Goal: Task Accomplishment & Management: Complete application form

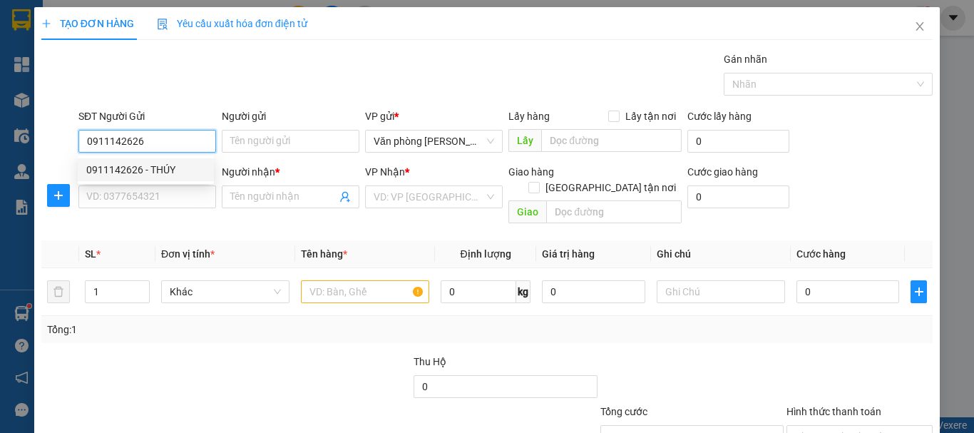
click at [208, 178] on div "0911142626 - THÚY" at bounding box center [146, 169] width 136 height 23
type input "0911142626"
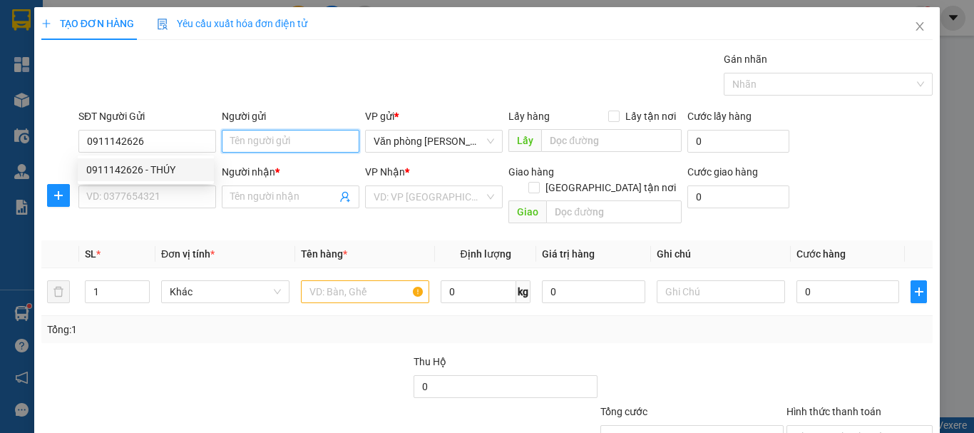
click at [264, 149] on input "Người gửi" at bounding box center [291, 141] width 138 height 23
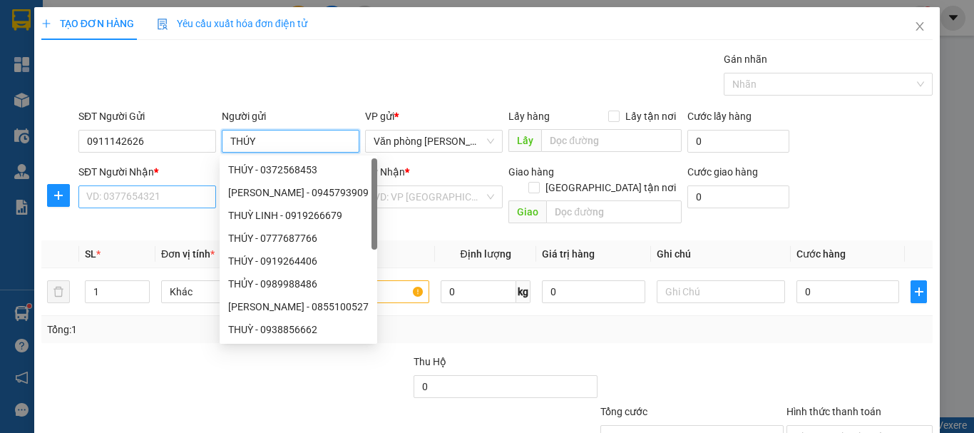
type input "THÚY"
click at [194, 199] on input "SĐT Người Nhận *" at bounding box center [147, 196] width 138 height 23
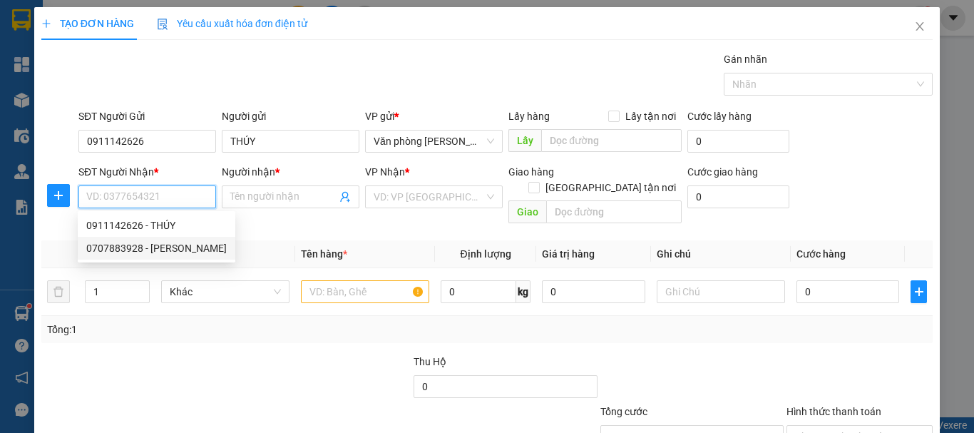
click at [185, 250] on div "0707883928 - [PERSON_NAME]" at bounding box center [156, 248] width 140 height 16
type input "0707883928"
type input "[PERSON_NAME]"
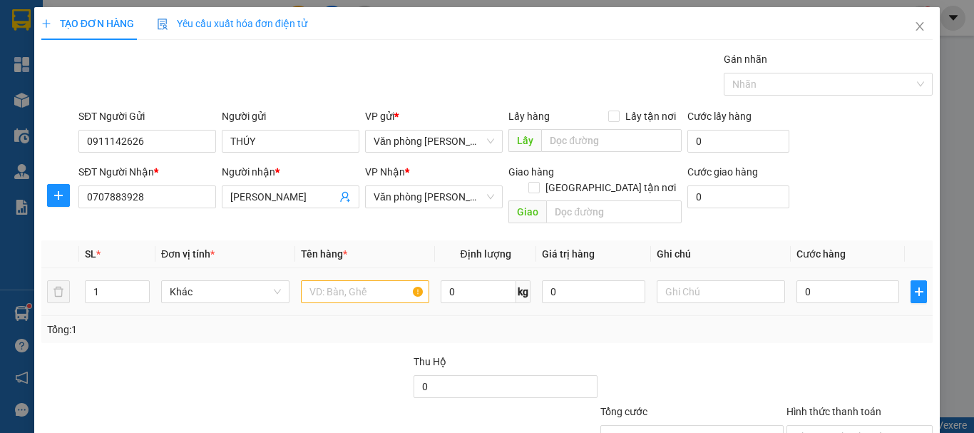
click at [372, 288] on div at bounding box center [365, 291] width 128 height 29
click at [368, 280] on input "text" at bounding box center [365, 291] width 128 height 23
type input "1 BỌC ĐEN"
click at [850, 280] on input "0" at bounding box center [847, 291] width 103 height 23
click at [855, 284] on input "0" at bounding box center [847, 291] width 103 height 23
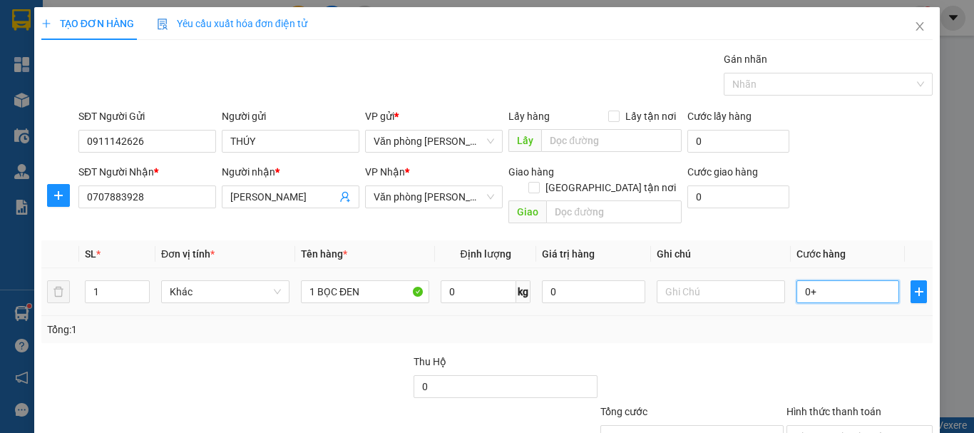
click at [832, 280] on input "0+" at bounding box center [847, 291] width 103 height 23
click at [828, 280] on input "00+3" at bounding box center [847, 291] width 103 height 23
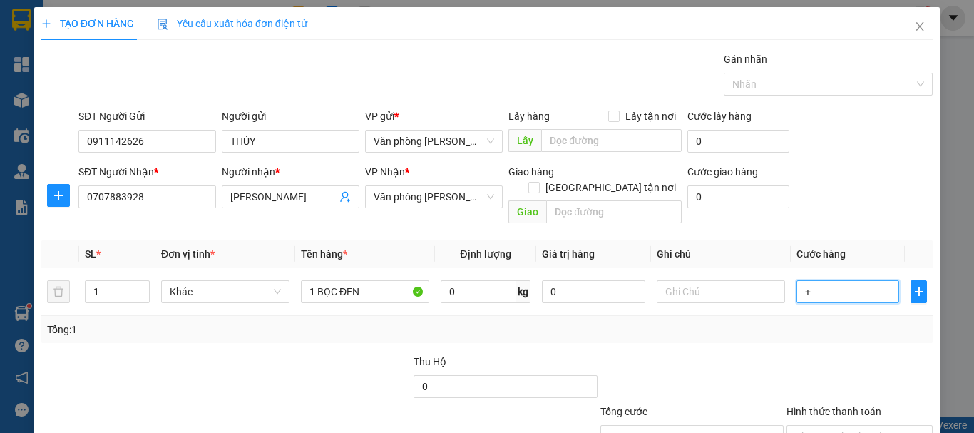
type input "+3"
type input "3"
type input "+30"
type input "30"
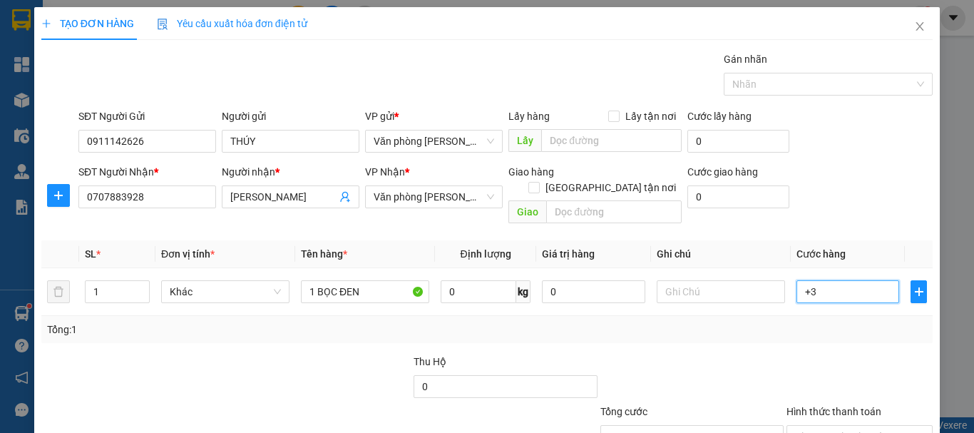
type input "30"
click at [790, 334] on div "Transit Pickup Surcharge Ids Transit Deliver Surcharge Ids Transit Deliver Surc…" at bounding box center [486, 283] width 891 height 464
type input "30.000"
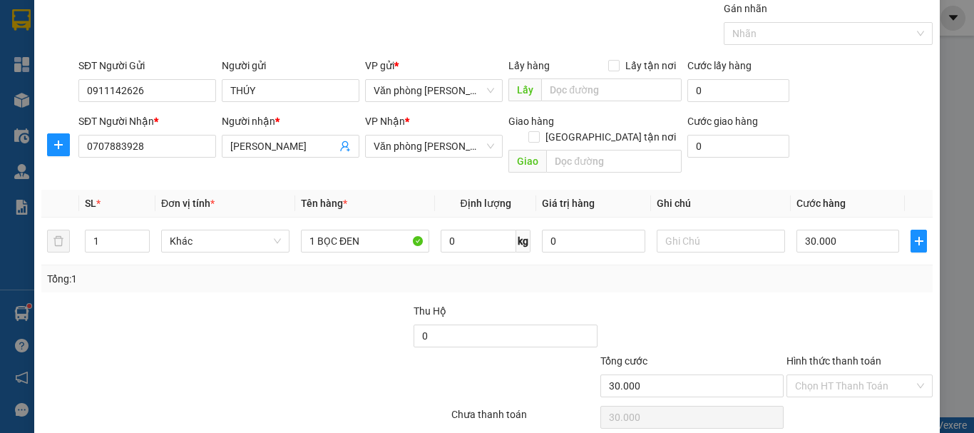
scroll to position [95, 0]
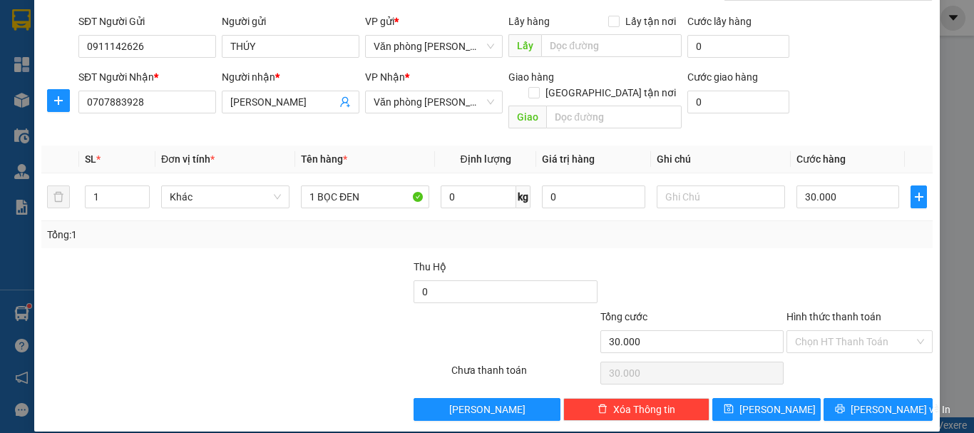
click at [835, 309] on div "Hình thức thanh toán" at bounding box center [859, 319] width 146 height 21
click at [837, 331] on input "Hình thức thanh toán" at bounding box center [854, 341] width 119 height 21
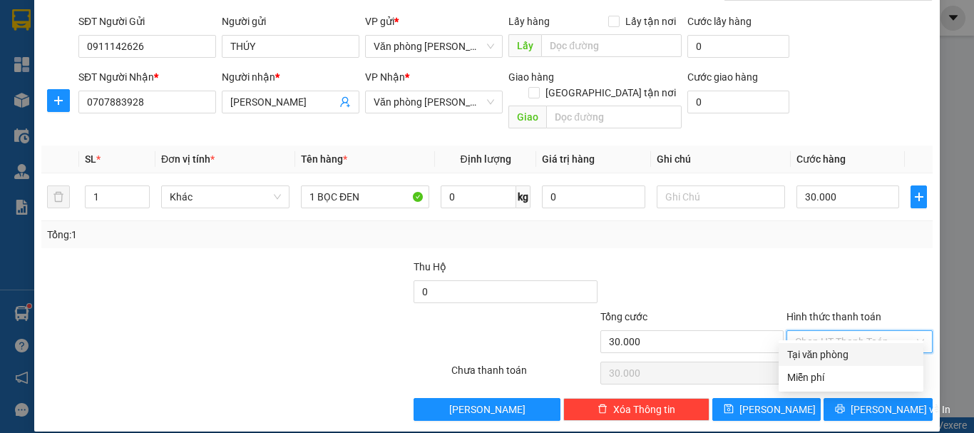
click at [845, 348] on div "Tại văn phòng" at bounding box center [851, 354] width 128 height 16
type input "0"
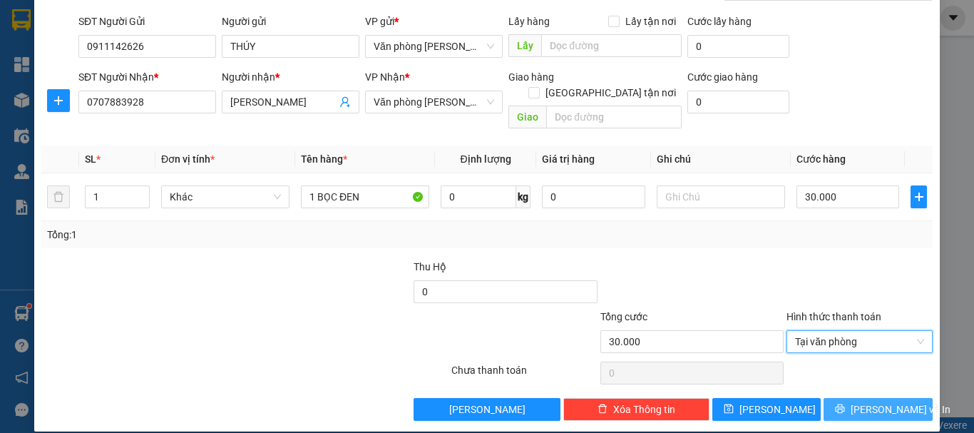
click at [877, 401] on span "[PERSON_NAME] và In" at bounding box center [900, 409] width 100 height 16
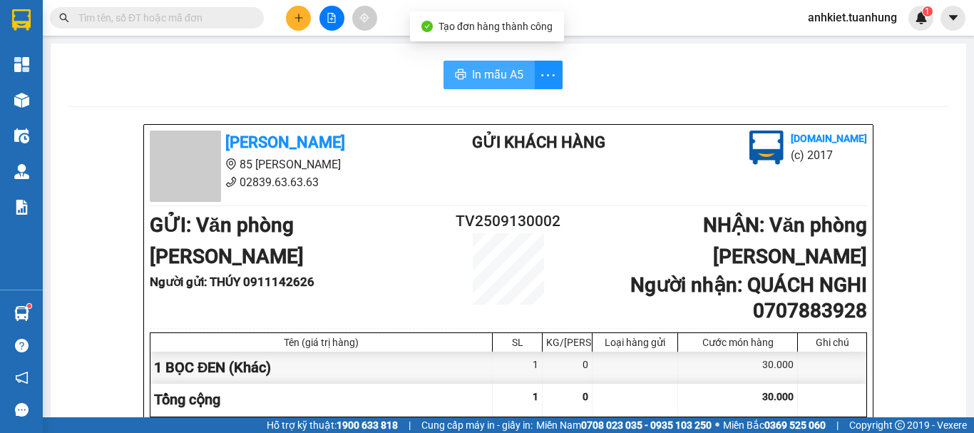
click at [488, 83] on span "In mẫu A5" at bounding box center [497, 75] width 51 height 18
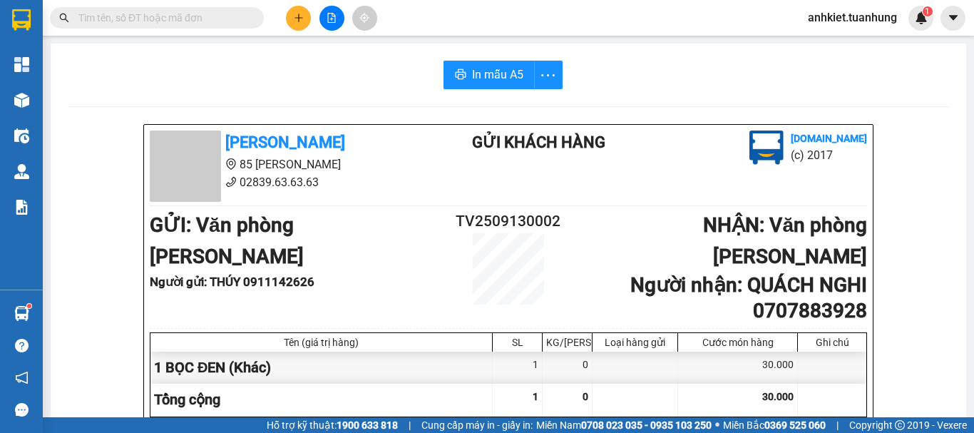
click at [482, 15] on div "Kết quả tìm kiếm ( 0 ) Bộ lọc No Data anhkiet.tuanhung 1" at bounding box center [487, 18] width 974 height 36
click at [296, 24] on button at bounding box center [298, 18] width 25 height 25
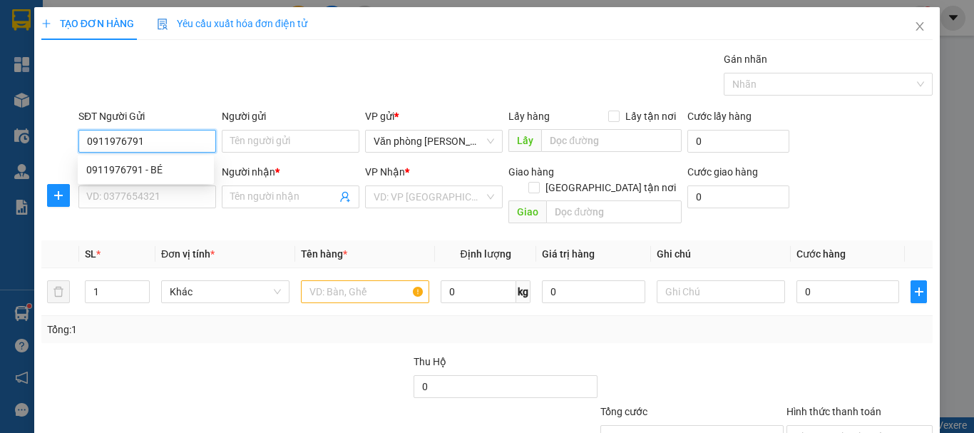
click at [185, 164] on div "0911976791 - BÉ" at bounding box center [145, 170] width 119 height 16
type input "0911976791"
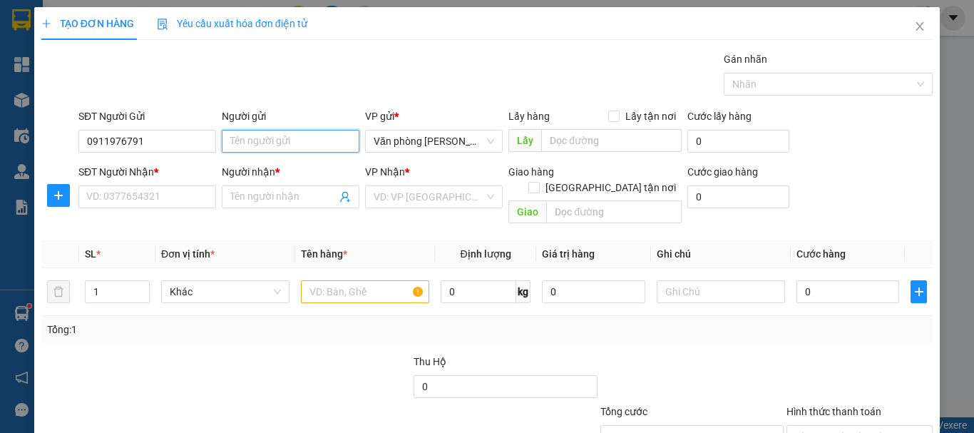
click at [254, 140] on input "Người gửi" at bounding box center [291, 141] width 138 height 23
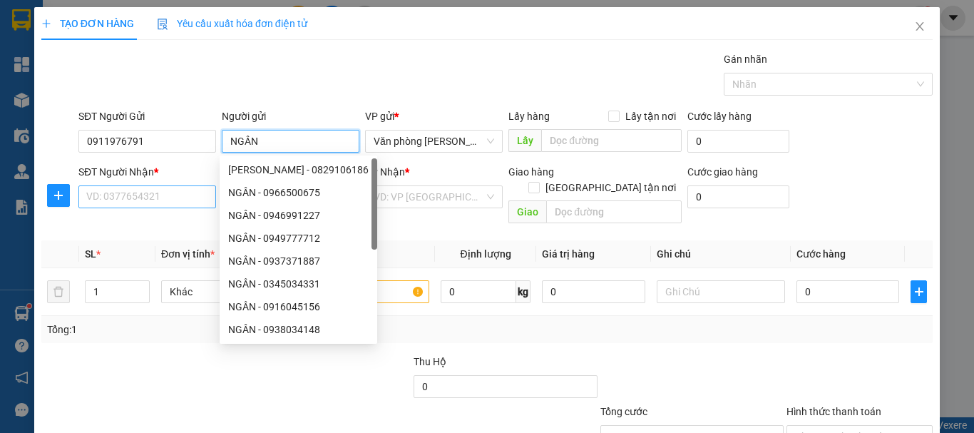
type input "NGÂN"
click at [160, 199] on input "SĐT Người Nhận *" at bounding box center [147, 196] width 138 height 23
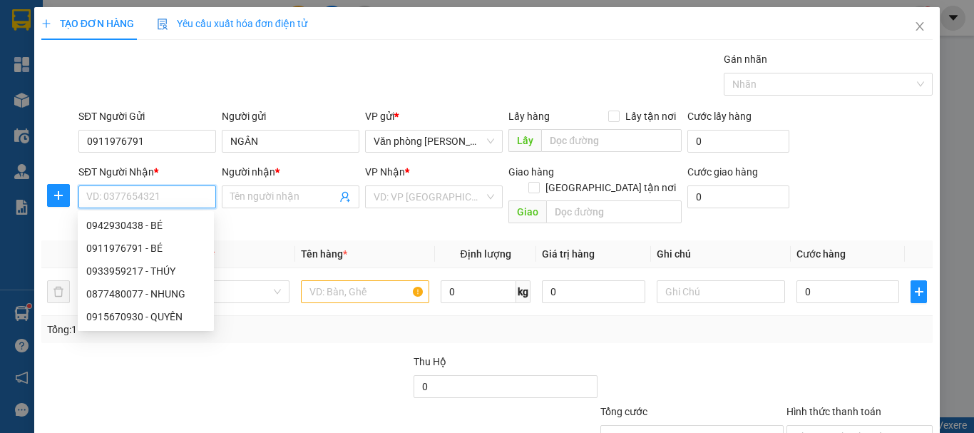
click at [161, 199] on input "SĐT Người Nhận *" at bounding box center [147, 196] width 138 height 23
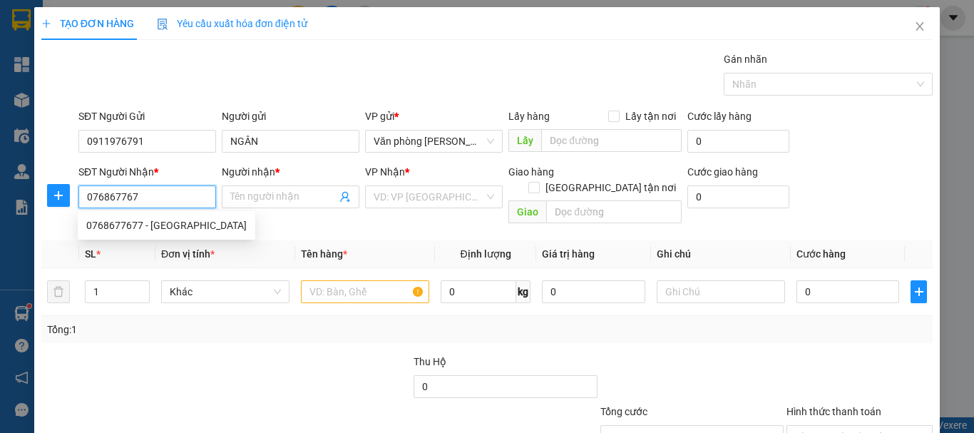
type input "0768677677"
click at [152, 217] on div "0768677677 - [GEOGRAPHIC_DATA]" at bounding box center [166, 225] width 160 height 16
type input "[PERSON_NAME]"
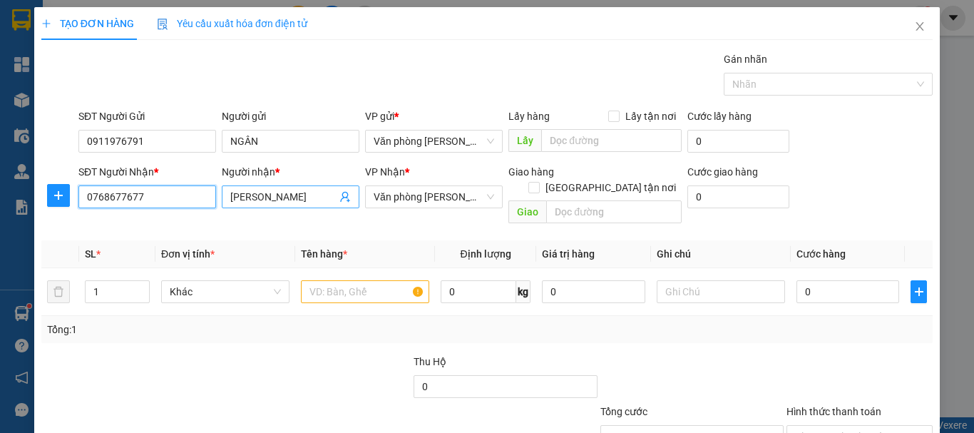
type input "0768677677"
click at [282, 193] on input "[PERSON_NAME]" at bounding box center [283, 197] width 106 height 16
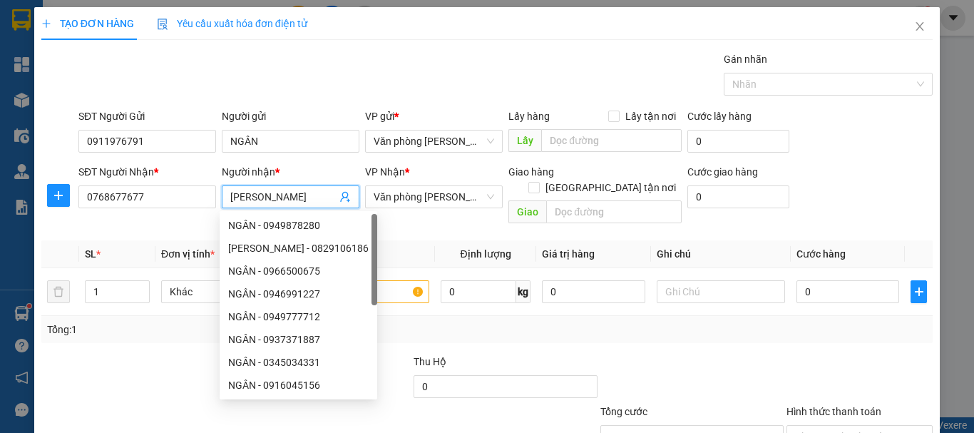
click at [282, 193] on input "[PERSON_NAME]" at bounding box center [283, 197] width 106 height 16
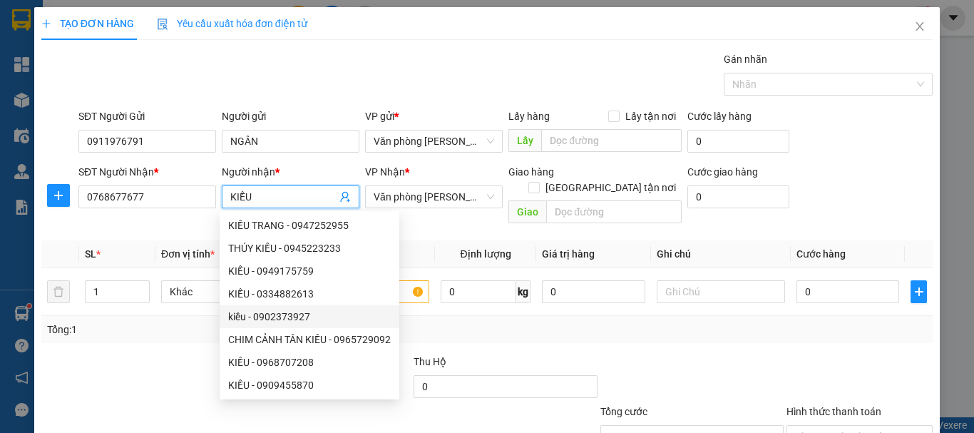
type input "KIỀU"
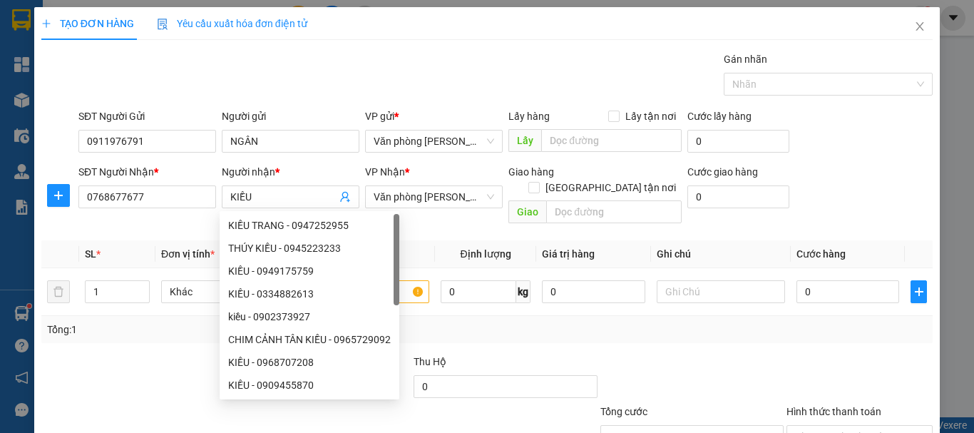
click at [661, 331] on div "Tổng: 1" at bounding box center [486, 329] width 879 height 16
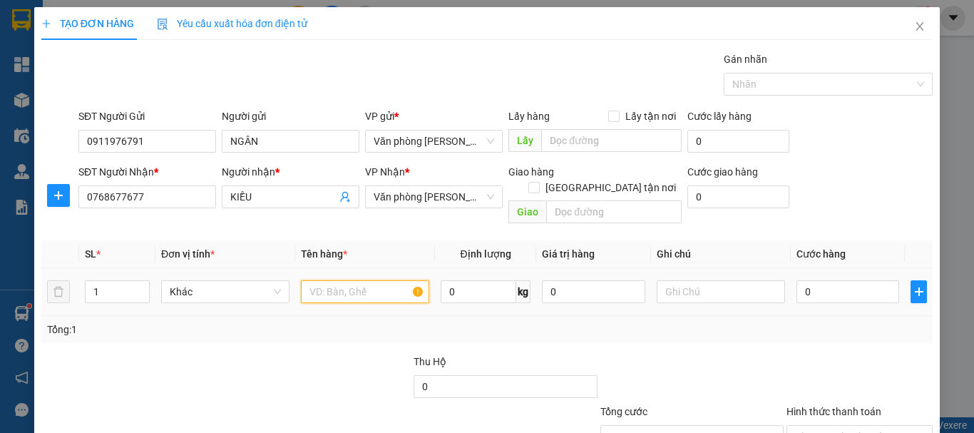
click at [341, 280] on input "text" at bounding box center [365, 291] width 128 height 23
type input "1 BỌC"
click at [853, 268] on td "0" at bounding box center [847, 292] width 114 height 48
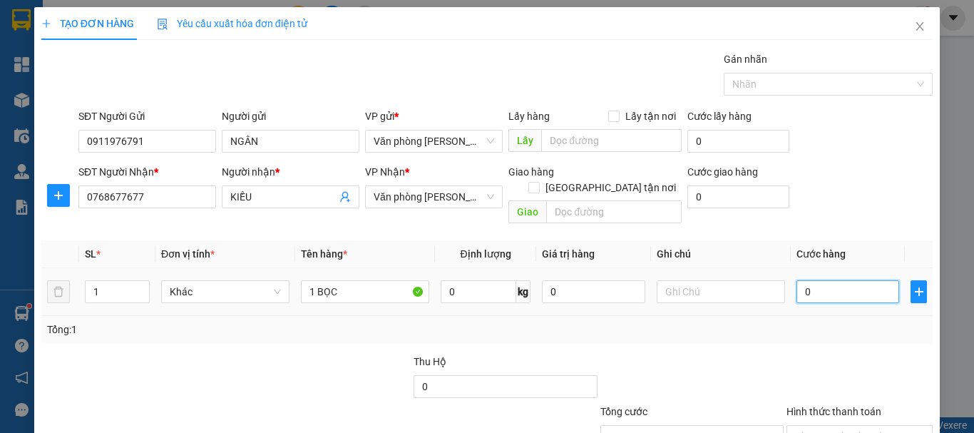
click at [835, 280] on input "0" at bounding box center [847, 291] width 103 height 23
type input "+3"
type input "3"
type input "+30"
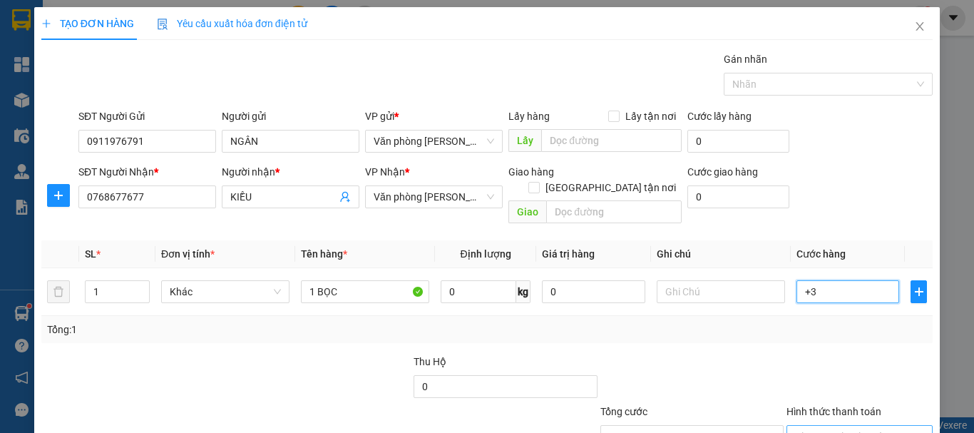
type input "30"
type input "30.000"
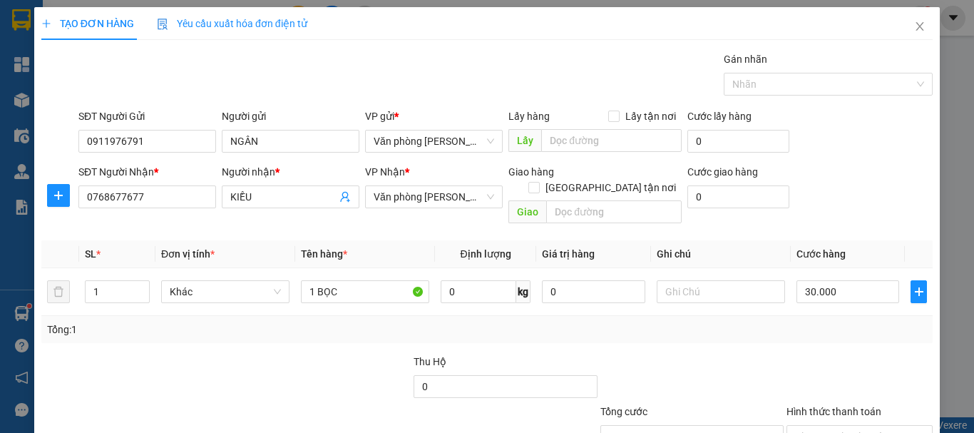
click at [721, 333] on div "Transit Pickup Surcharge Ids Transit Deliver Surcharge Ids Transit Deliver Surc…" at bounding box center [486, 283] width 891 height 464
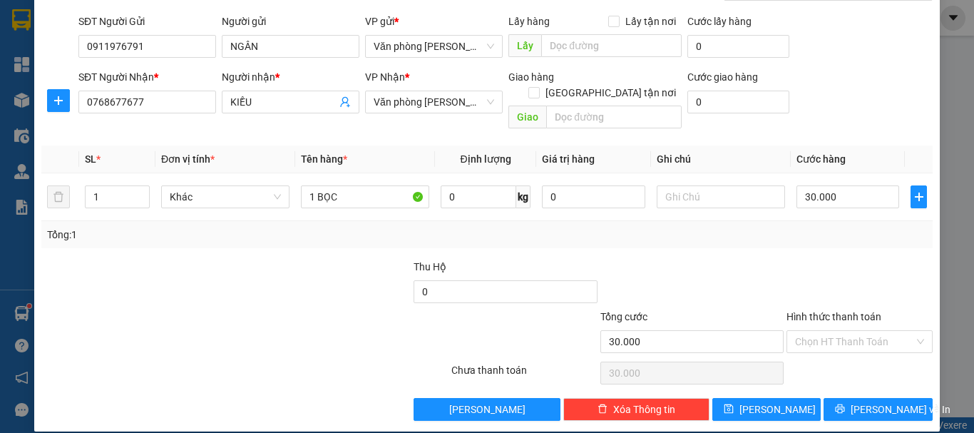
click at [854, 407] on div "TẠO ĐƠN HÀNG Yêu cầu xuất hóa đơn điện tử Transit Pickup Surcharge Ids Transit …" at bounding box center [486, 171] width 905 height 519
click at [854, 398] on button "[PERSON_NAME] và In" at bounding box center [877, 409] width 109 height 23
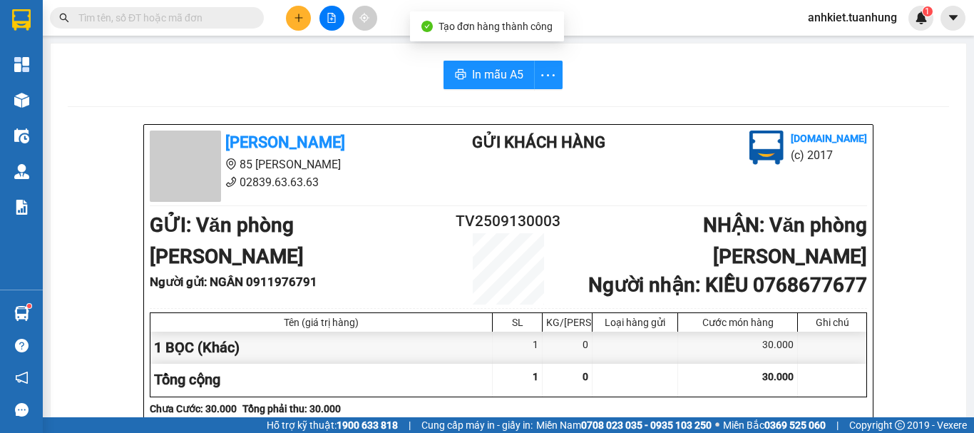
click at [472, 78] on span "In mẫu A5" at bounding box center [497, 75] width 51 height 18
click at [455, 19] on div "Kết quả tìm kiếm ( 0 ) Bộ lọc No Data anhkiet.tuanhung 1" at bounding box center [487, 18] width 974 height 36
click at [305, 16] on button at bounding box center [298, 18] width 25 height 25
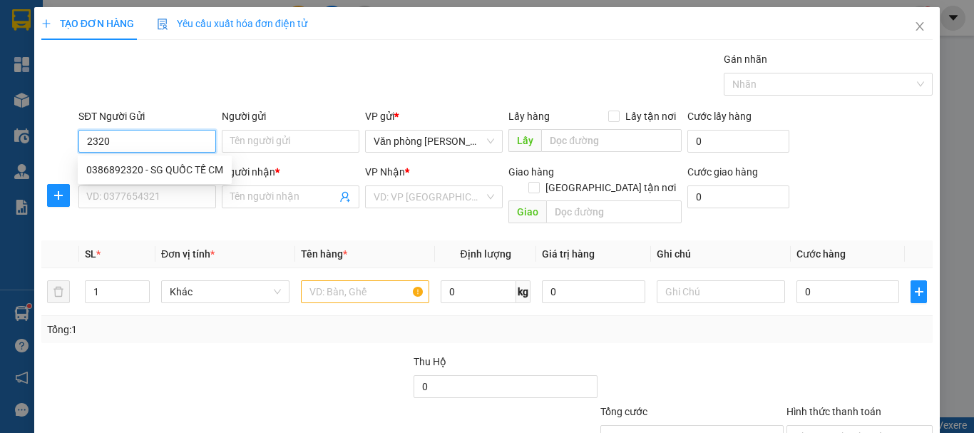
click at [167, 165] on div "0386892320 - SG QUỐC TẾ CM" at bounding box center [154, 170] width 137 height 16
type input "0386892320"
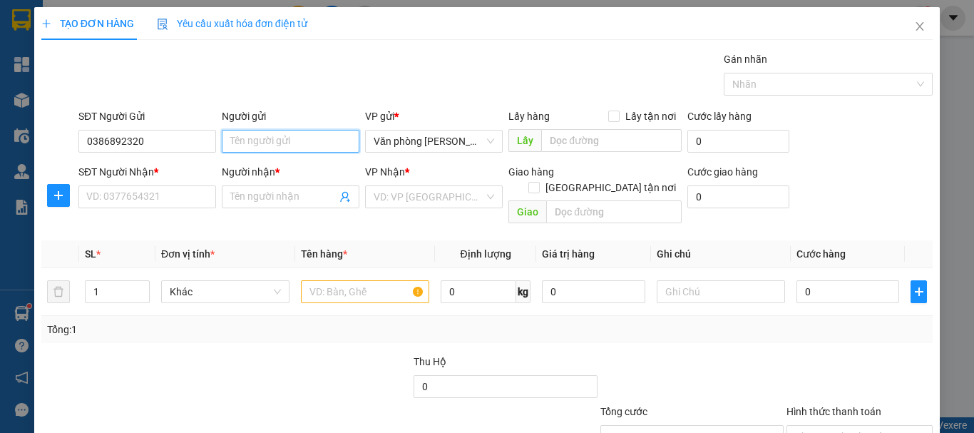
click at [298, 138] on input "Người gửi" at bounding box center [291, 141] width 138 height 23
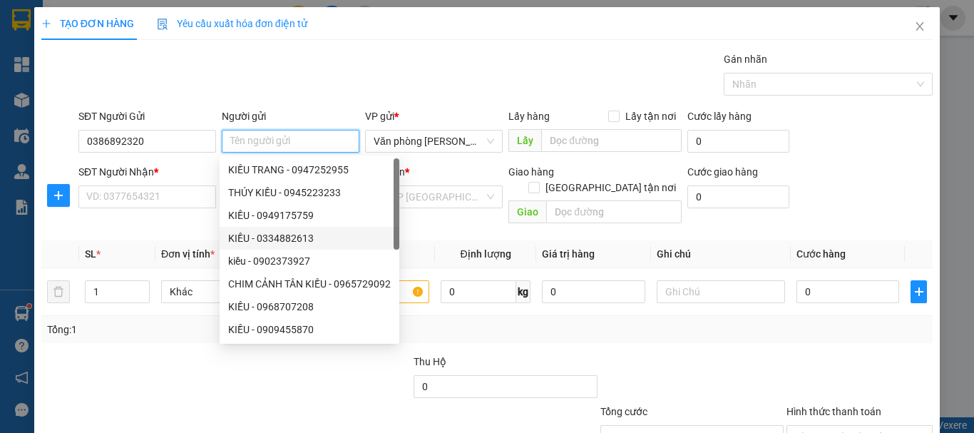
type input "-"
type input "SG QUỐC TẾ CM"
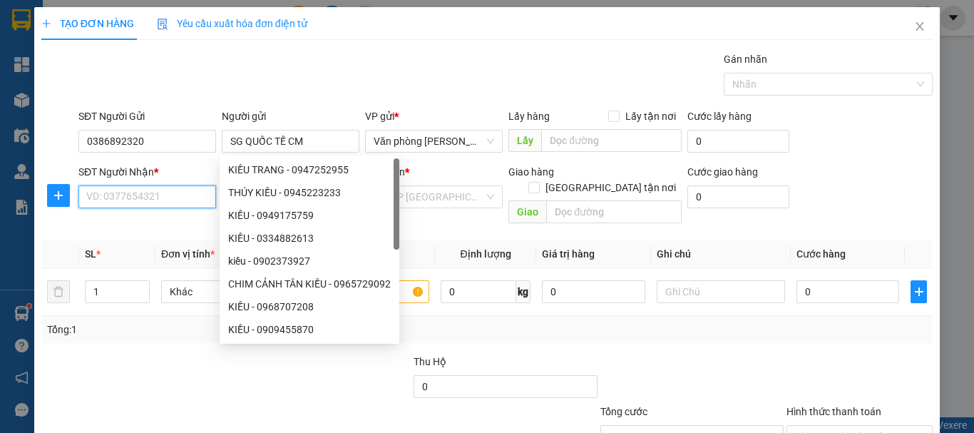
click at [141, 188] on input "SĐT Người Nhận *" at bounding box center [147, 196] width 138 height 23
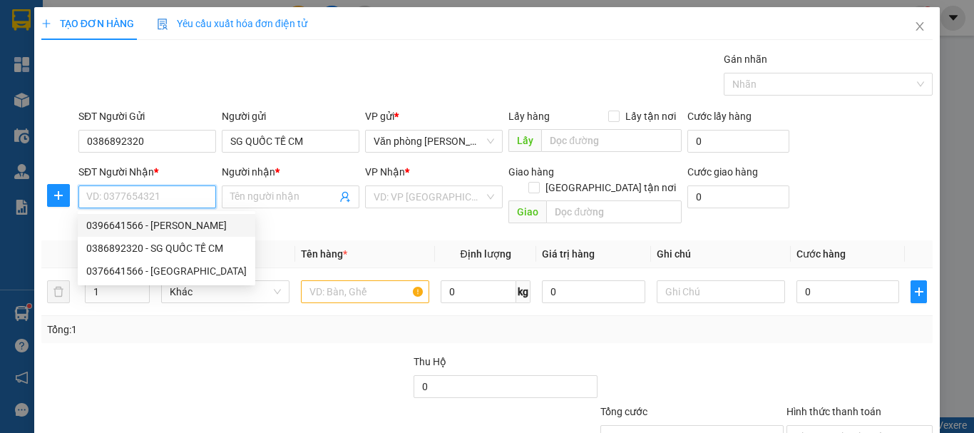
click at [192, 221] on div "0396641566 - [PERSON_NAME]" at bounding box center [166, 225] width 160 height 16
type input "0396641566"
type input "[PERSON_NAME]"
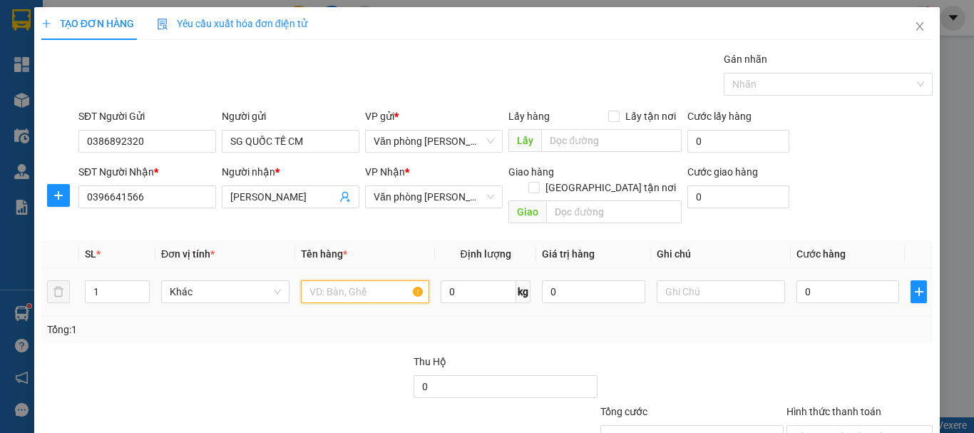
click at [356, 280] on input "text" at bounding box center [365, 291] width 128 height 23
type input "."
type input "1 HỘP"
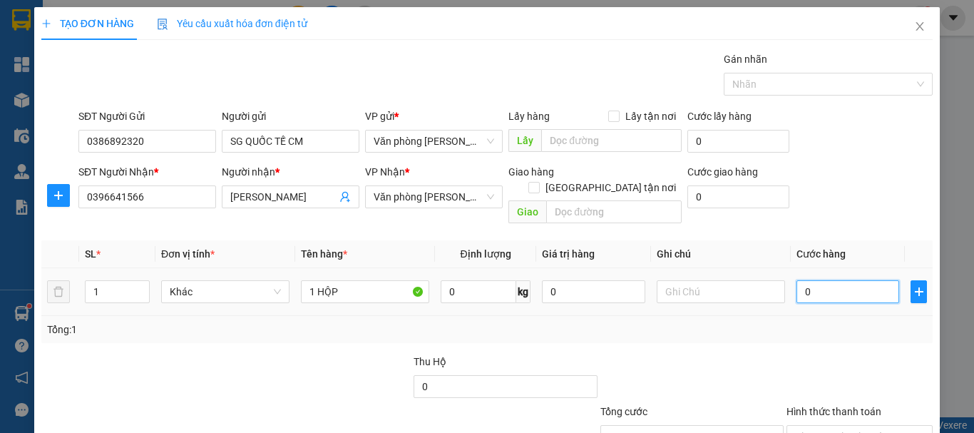
click at [829, 280] on input "0" at bounding box center [847, 291] width 103 height 23
type input "+3"
type input "3"
type input "+30"
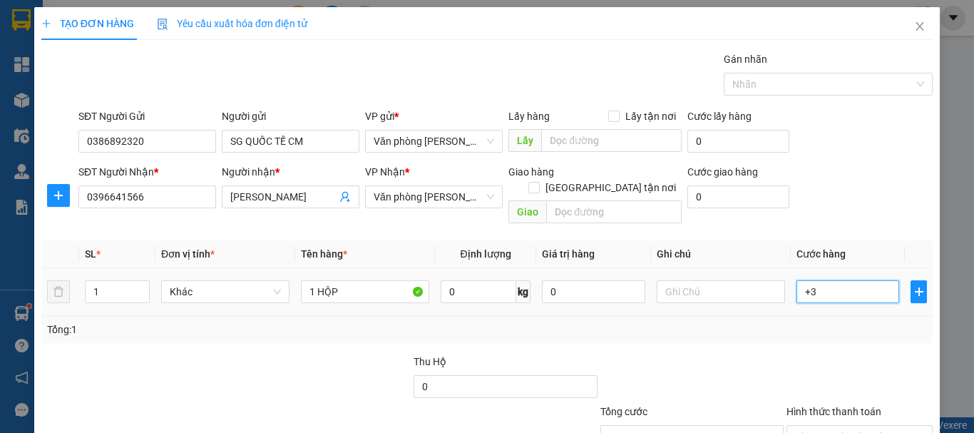
type input "30"
click at [724, 374] on div at bounding box center [692, 378] width 186 height 50
type input "30.000"
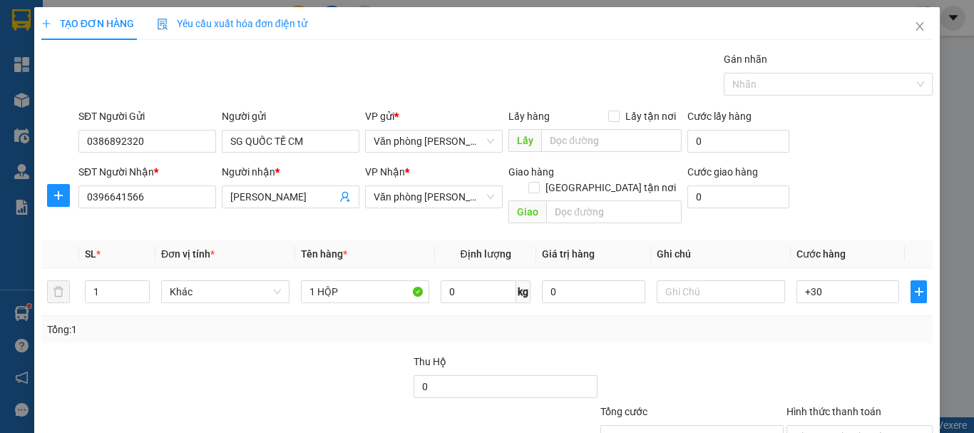
type input "30.000"
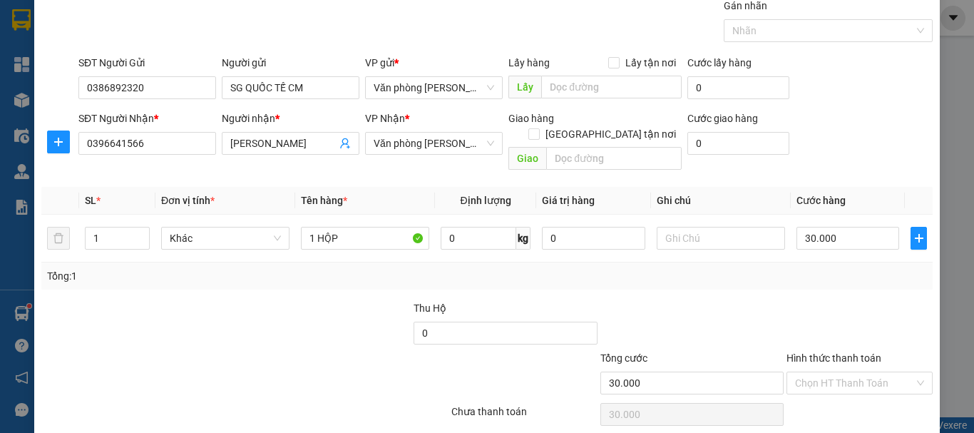
scroll to position [95, 0]
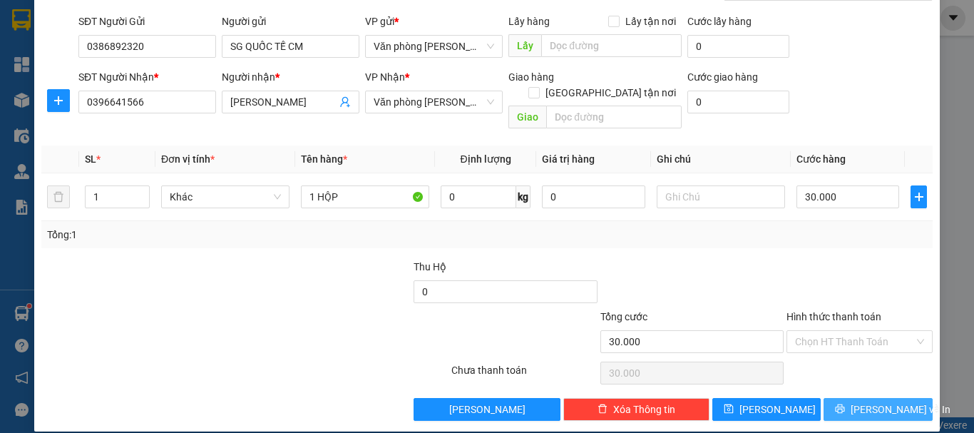
click at [873, 401] on button "[PERSON_NAME] và In" at bounding box center [877, 409] width 109 height 23
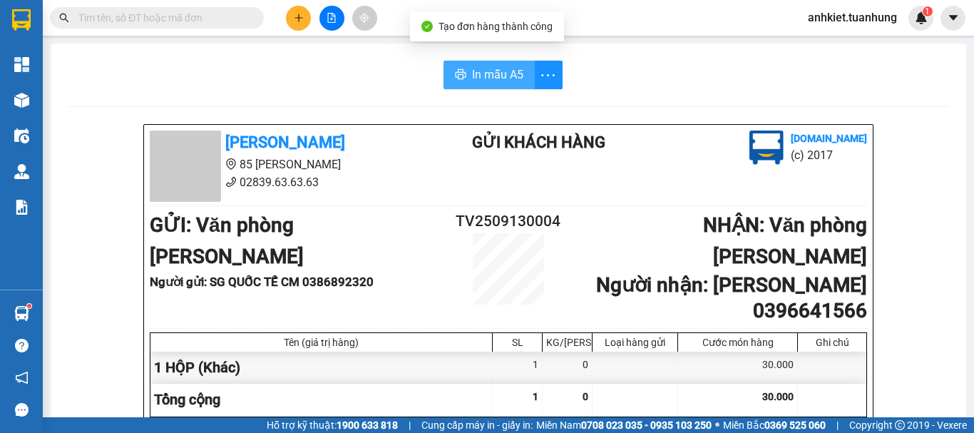
drag, startPoint x: 470, startPoint y: 69, endPoint x: 500, endPoint y: 64, distance: 31.0
click at [472, 69] on span "In mẫu A5" at bounding box center [497, 75] width 51 height 18
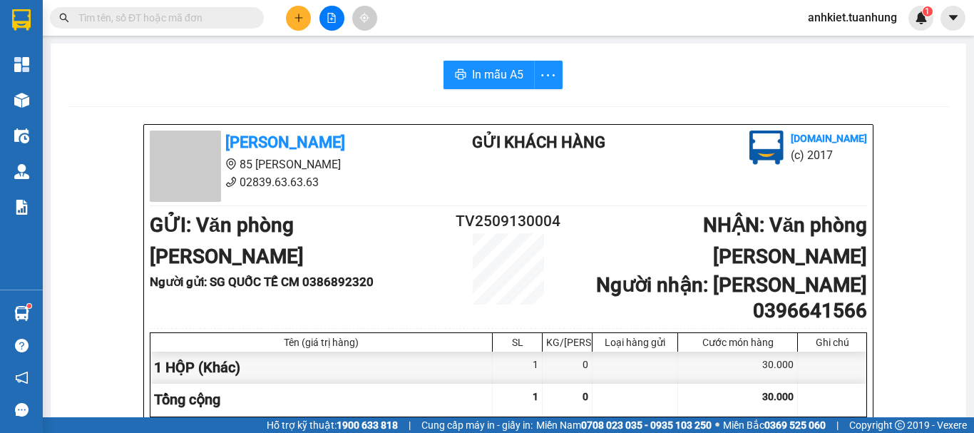
click at [294, 24] on button at bounding box center [298, 18] width 25 height 25
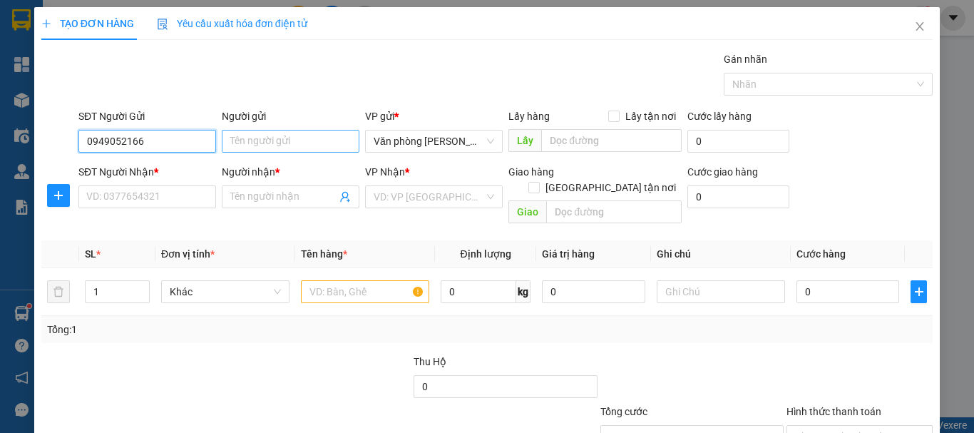
type input "0949052166"
click at [269, 147] on input "Người gửi" at bounding box center [291, 141] width 138 height 23
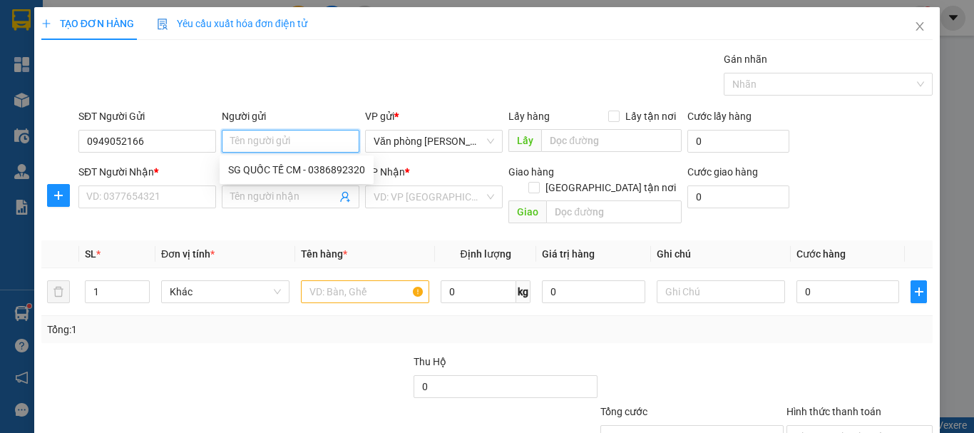
type input "4"
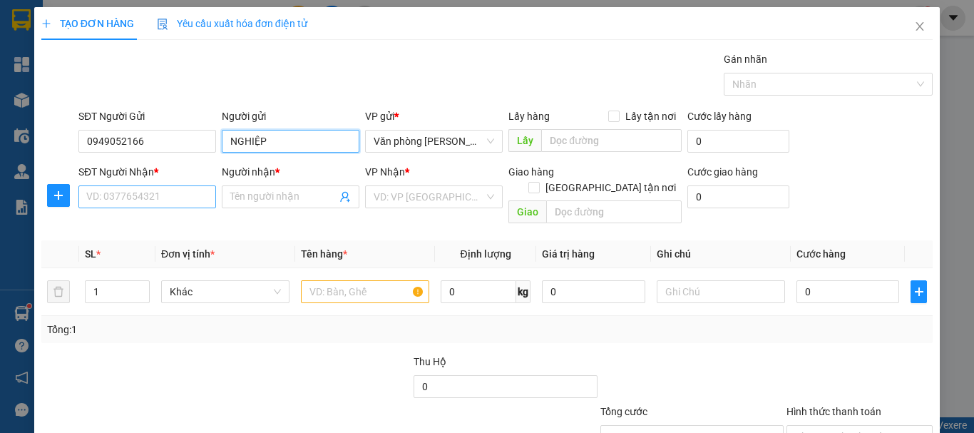
type input "NGHIỆP"
click at [181, 201] on input "SĐT Người Nhận *" at bounding box center [147, 196] width 138 height 23
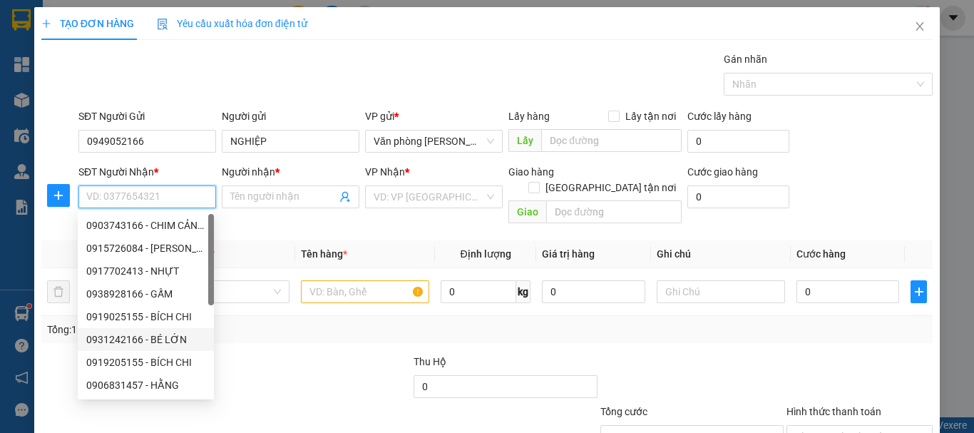
scroll to position [182, 0]
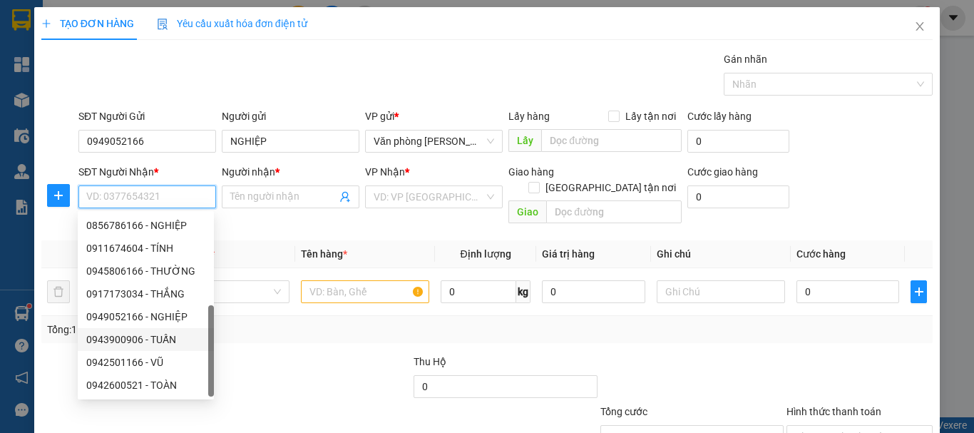
click at [173, 340] on div "0943900906 - TUẤN" at bounding box center [145, 339] width 119 height 16
type input "0943900906"
type input "TUẤN"
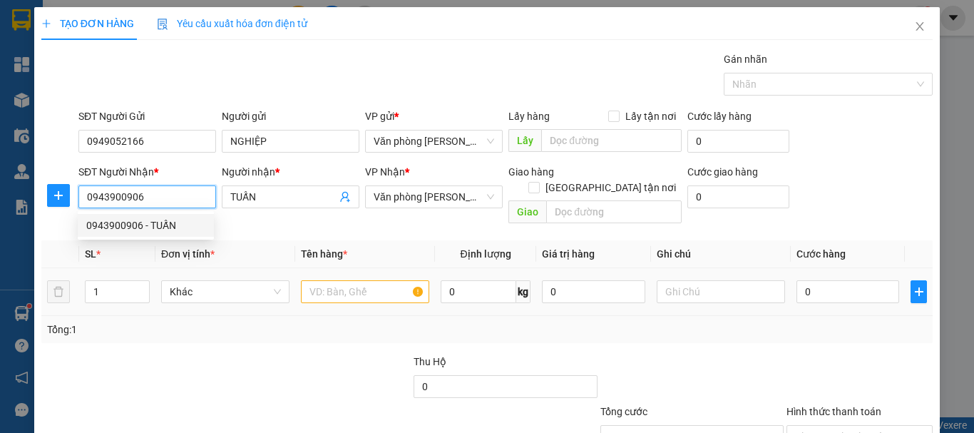
scroll to position [0, 0]
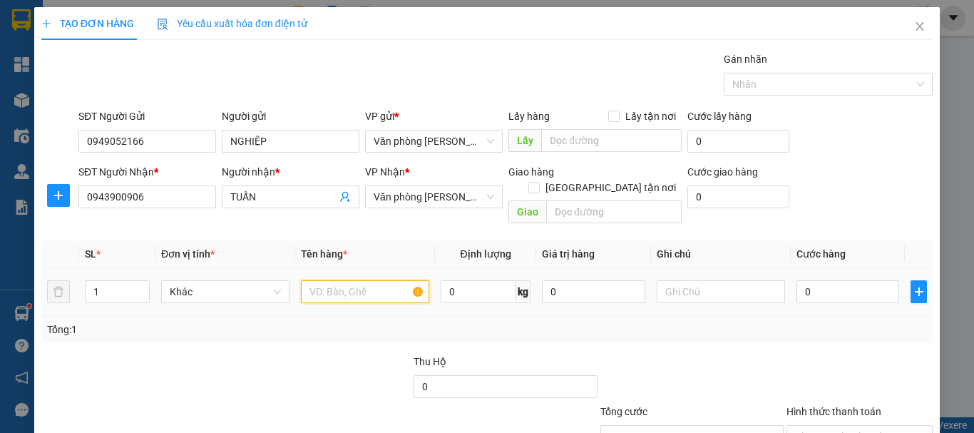
click at [335, 282] on input "text" at bounding box center [365, 291] width 128 height 23
type input "."
click at [388, 286] on input "1 HỘP" at bounding box center [365, 291] width 128 height 23
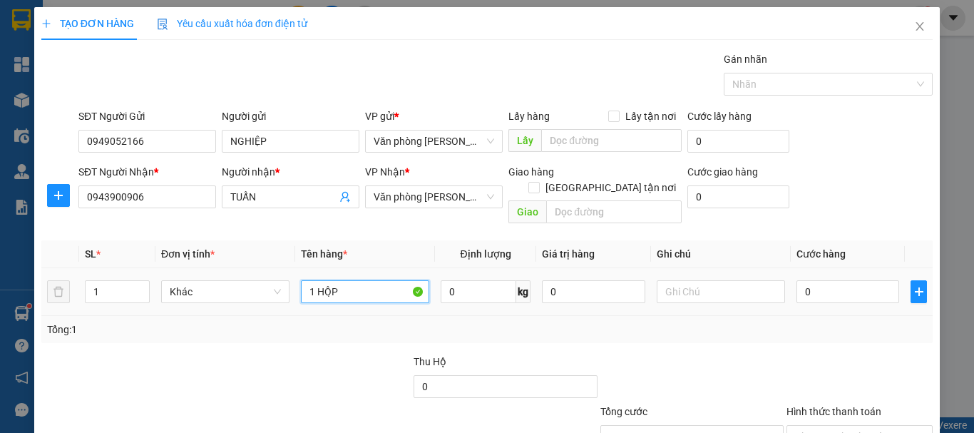
type input "+"
type input "1 THÙNG"
click at [845, 280] on input "0" at bounding box center [847, 291] width 103 height 23
type input "+3"
type input "3"
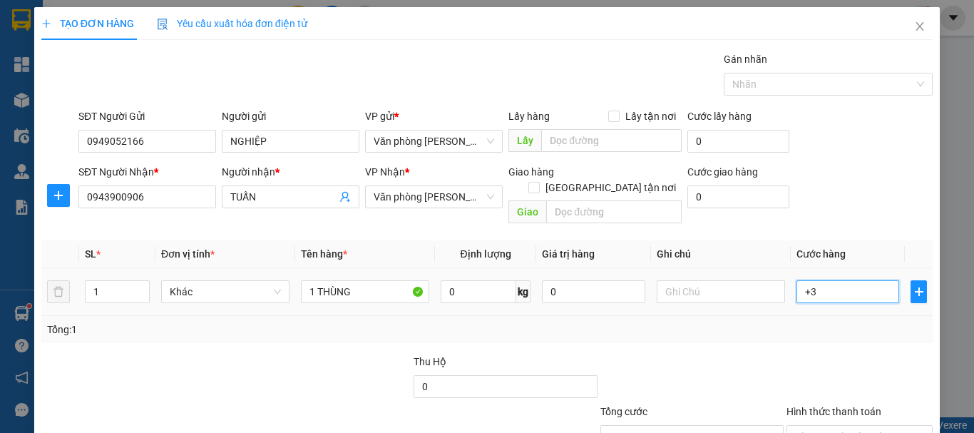
type input "3"
type input "+30"
type input "30"
type input "30.000"
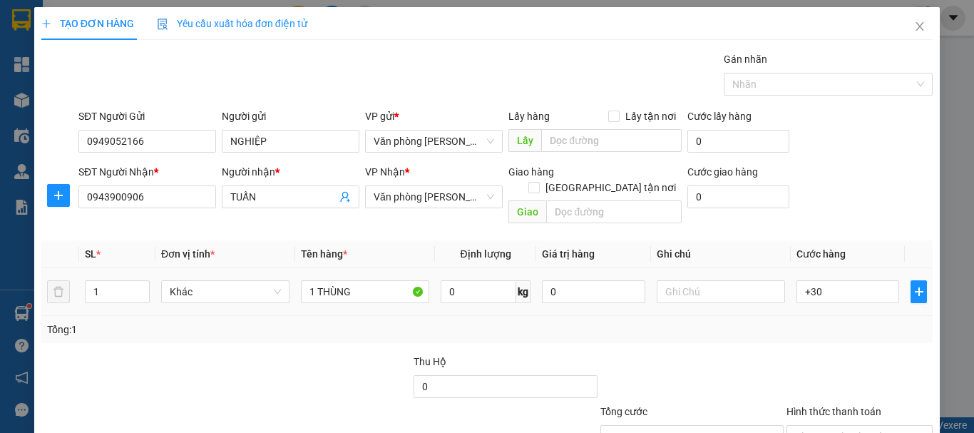
type input "30.000"
click at [788, 321] on div "Tổng: 1" at bounding box center [486, 329] width 879 height 16
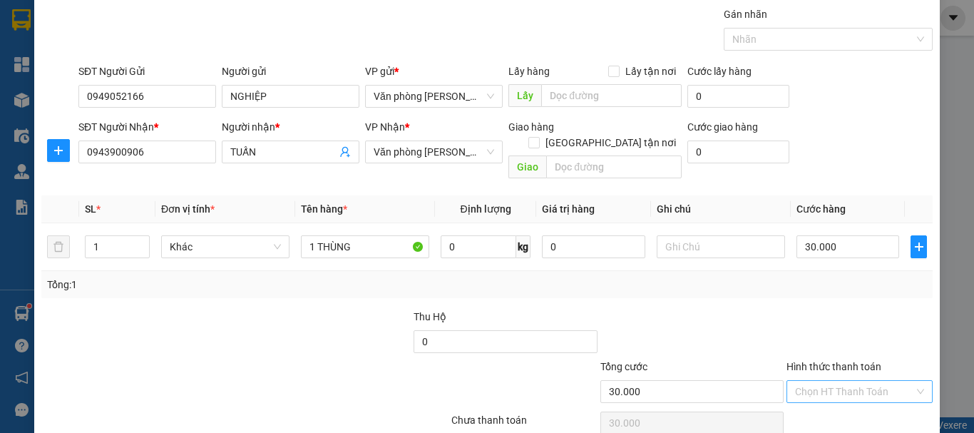
scroll to position [95, 0]
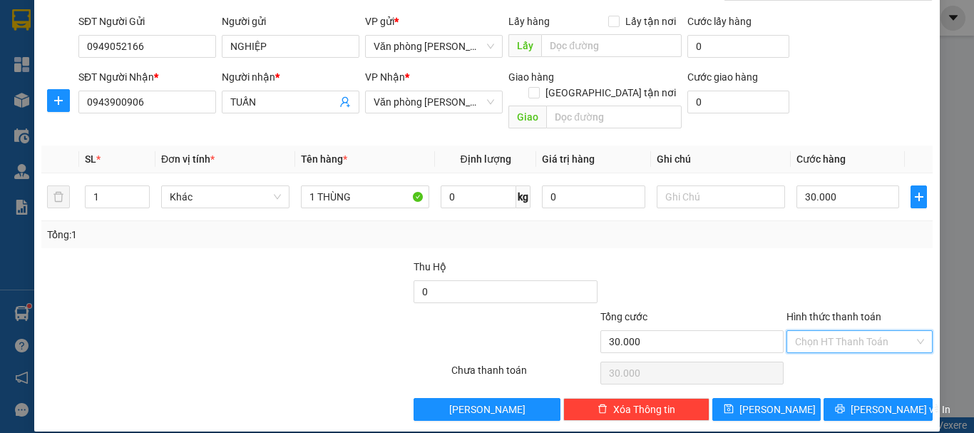
click at [821, 333] on input "Hình thức thanh toán" at bounding box center [854, 341] width 119 height 21
click at [833, 353] on div "Tại văn phòng" at bounding box center [851, 354] width 128 height 16
type input "0"
click at [884, 401] on span "[PERSON_NAME] và In" at bounding box center [900, 409] width 100 height 16
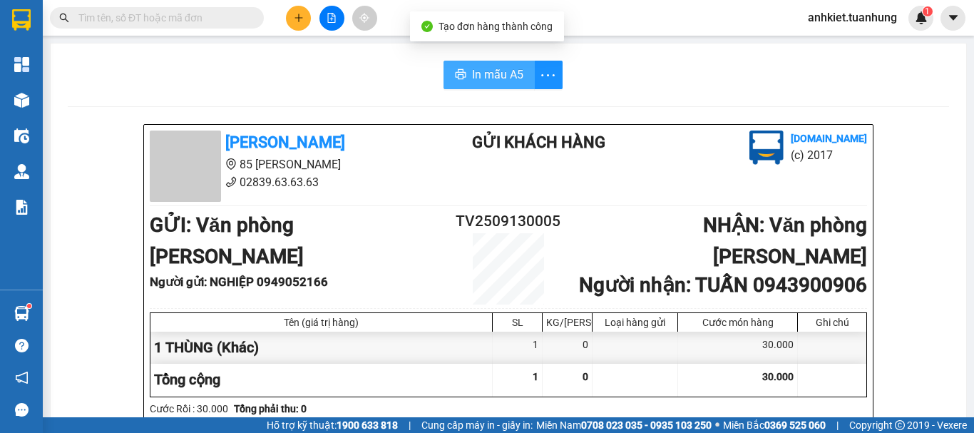
click at [505, 70] on span "In mẫu A5" at bounding box center [497, 75] width 51 height 18
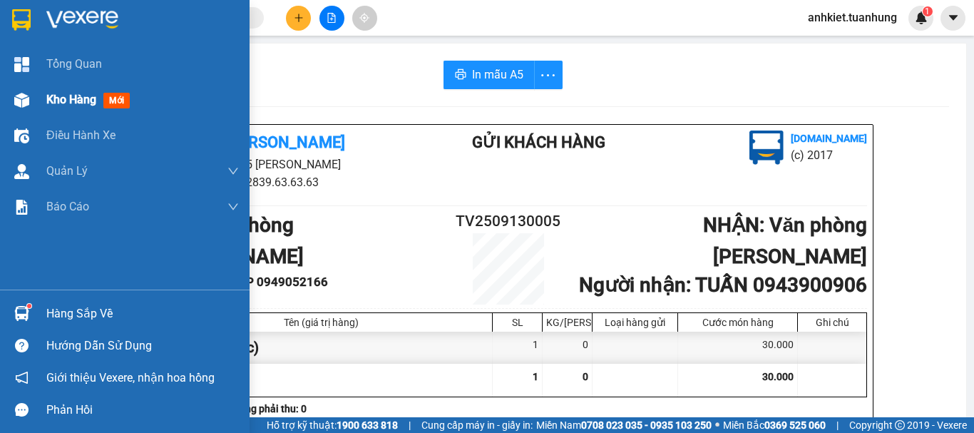
click at [73, 108] on div "Kho hàng mới" at bounding box center [90, 100] width 89 height 18
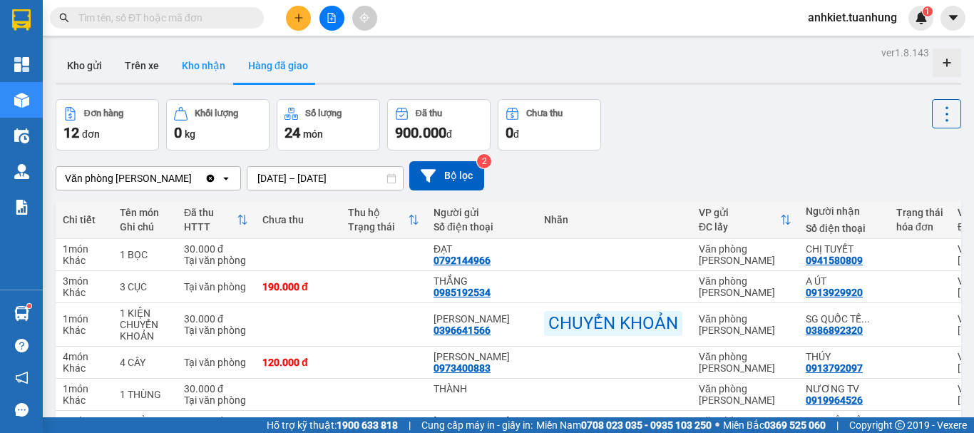
drag, startPoint x: 87, startPoint y: 68, endPoint x: 183, endPoint y: 77, distance: 96.6
click at [87, 68] on button "Kho gửi" at bounding box center [85, 65] width 58 height 34
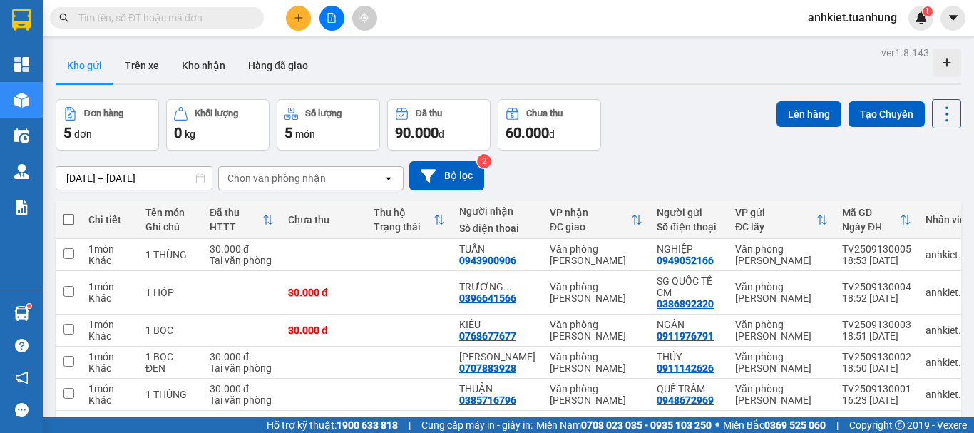
scroll to position [66, 0]
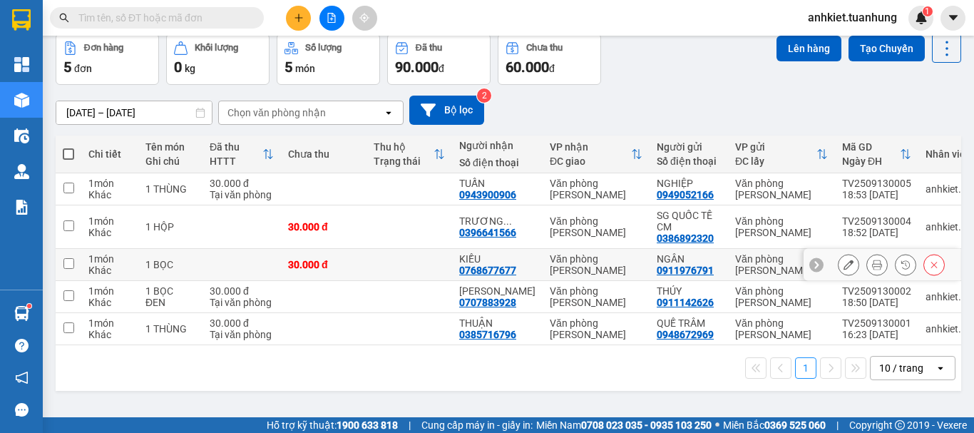
click at [872, 261] on icon at bounding box center [877, 264] width 10 height 10
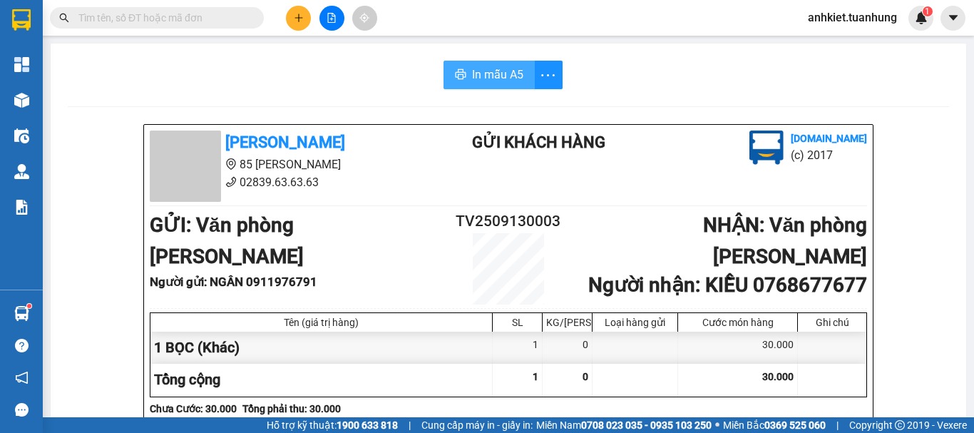
click at [490, 76] on span "In mẫu A5" at bounding box center [497, 75] width 51 height 18
